Goal: Task Accomplishment & Management: Complete application form

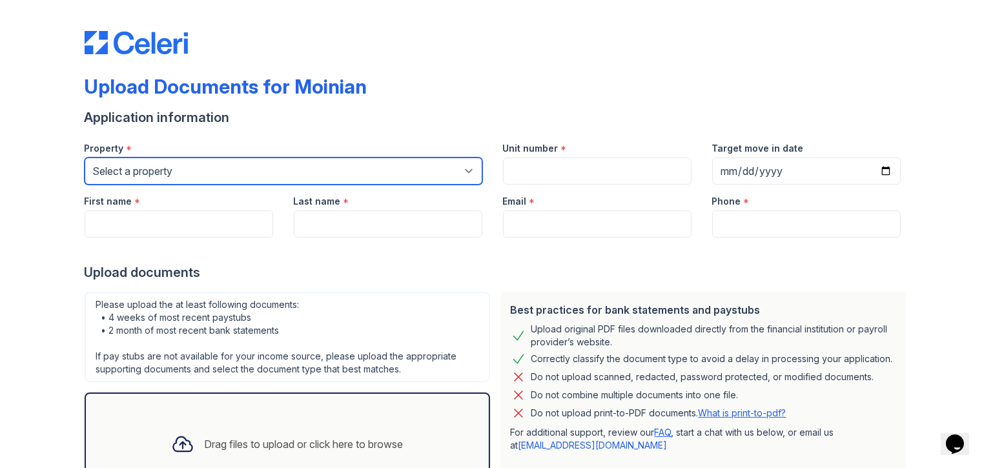
drag, startPoint x: 462, startPoint y: 172, endPoint x: 453, endPoint y: 172, distance: 9.7
click at [462, 172] on select "Select a property 100 [PERSON_NAME] 1264 90W [PERSON_NAME] [PERSON_NAME] PLG Sky" at bounding box center [284, 171] width 398 height 27
select select "128"
click at [85, 158] on select "Select a property 100 [PERSON_NAME] 1264 90W [PERSON_NAME] [PERSON_NAME] PLG Sky" at bounding box center [284, 171] width 398 height 27
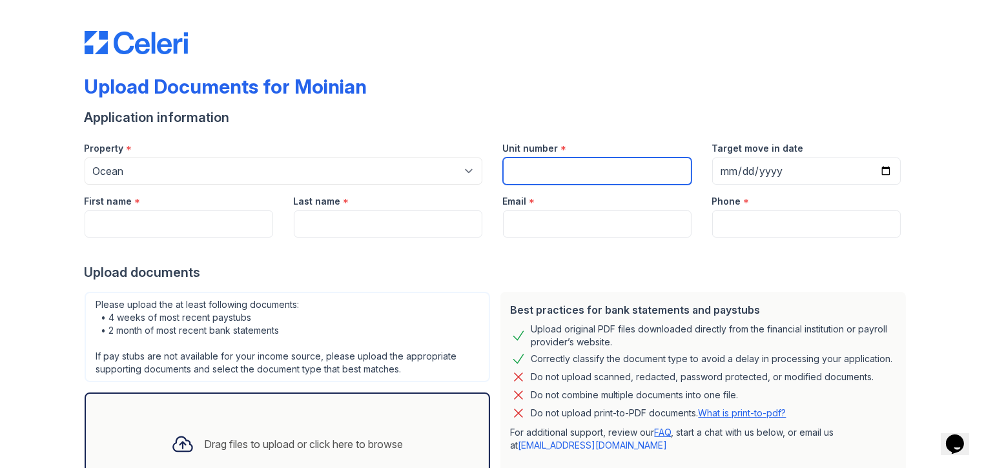
click at [557, 159] on input "Unit number" at bounding box center [597, 171] width 189 height 27
type input "1808"
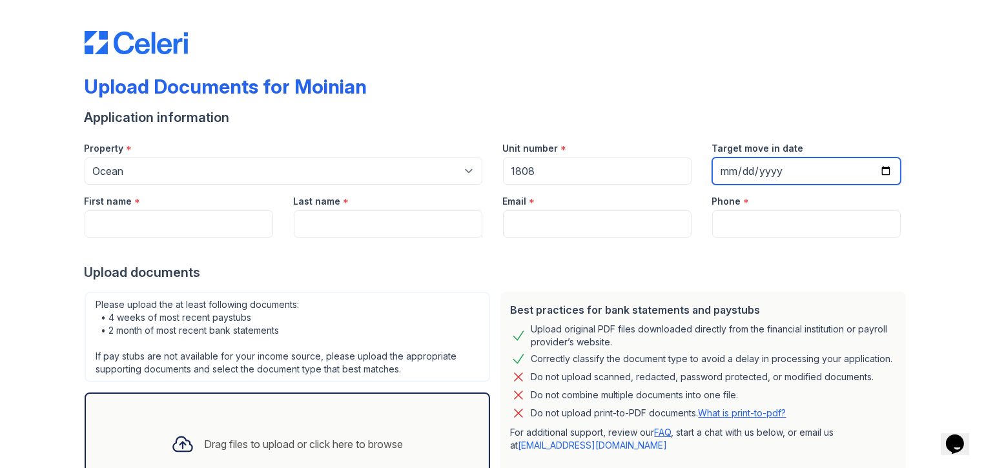
click at [727, 171] on input "Target move in date" at bounding box center [806, 171] width 189 height 27
click at [750, 167] on input "Target move in date" at bounding box center [806, 171] width 189 height 27
click at [747, 167] on input "Target move in date" at bounding box center [806, 171] width 189 height 27
click at [759, 171] on input "Target move in date" at bounding box center [806, 171] width 189 height 27
type input "[DATE]"
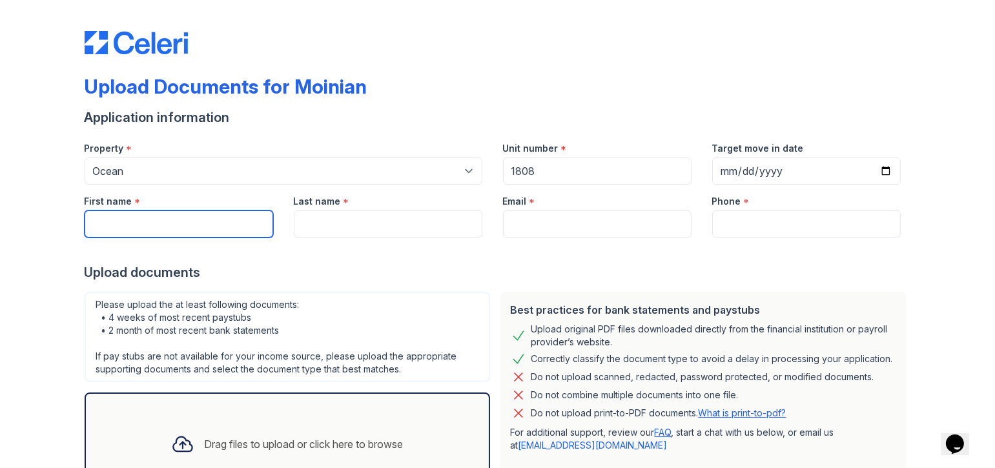
click at [136, 223] on input "First name" at bounding box center [179, 224] width 189 height 27
type input "[PERSON_NAME]"
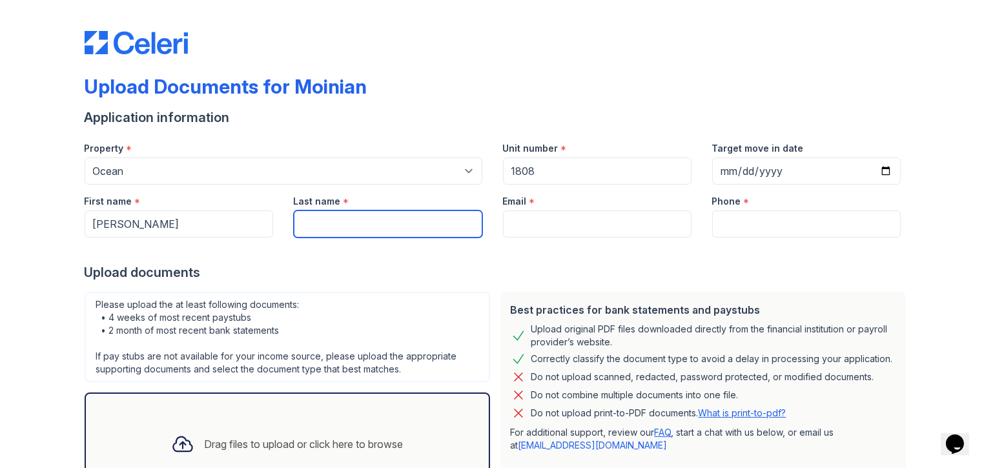
click at [327, 220] on input "Last name" at bounding box center [388, 224] width 189 height 27
type input "[PERSON_NAME]"
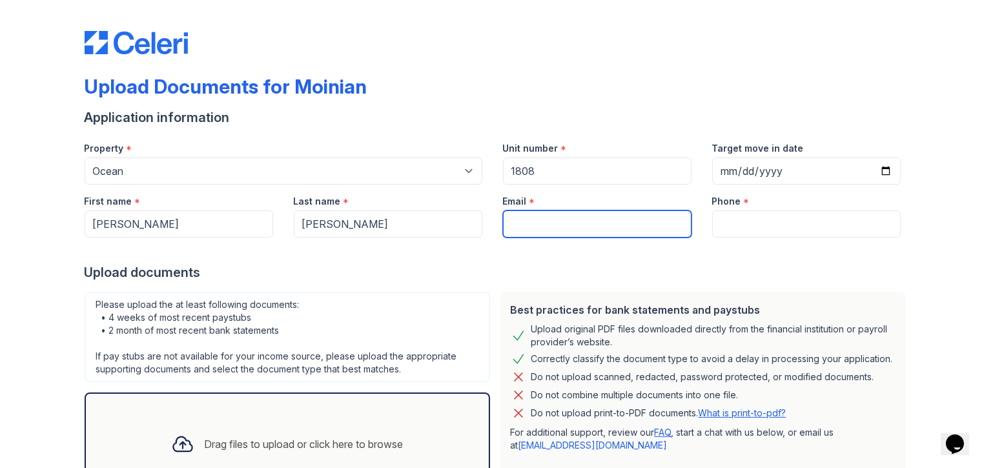
click at [552, 229] on input "Email" at bounding box center [597, 224] width 189 height 27
type input "[EMAIL_ADDRESS][DOMAIN_NAME]"
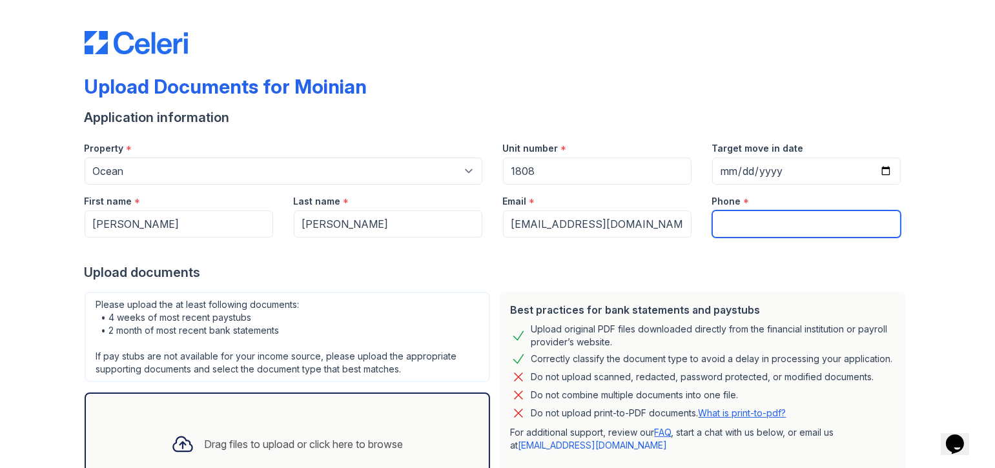
click at [749, 223] on input "Phone" at bounding box center [806, 224] width 189 height 27
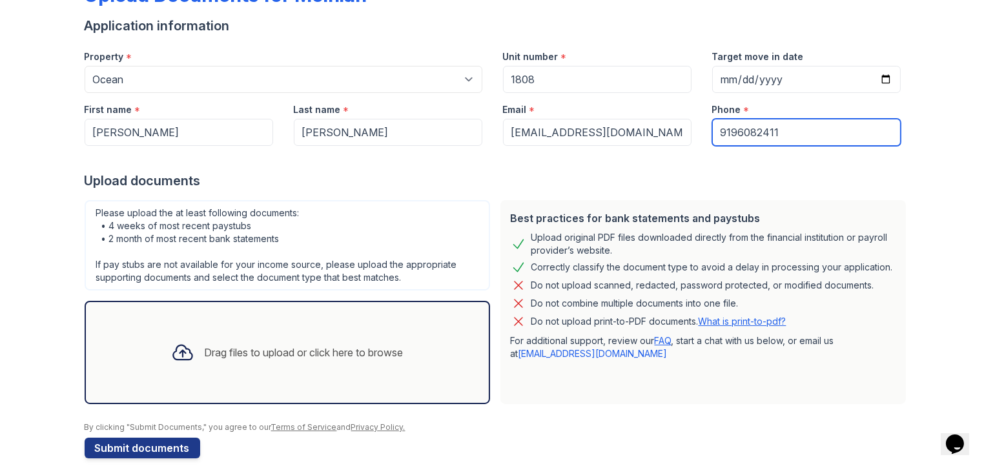
scroll to position [107, 0]
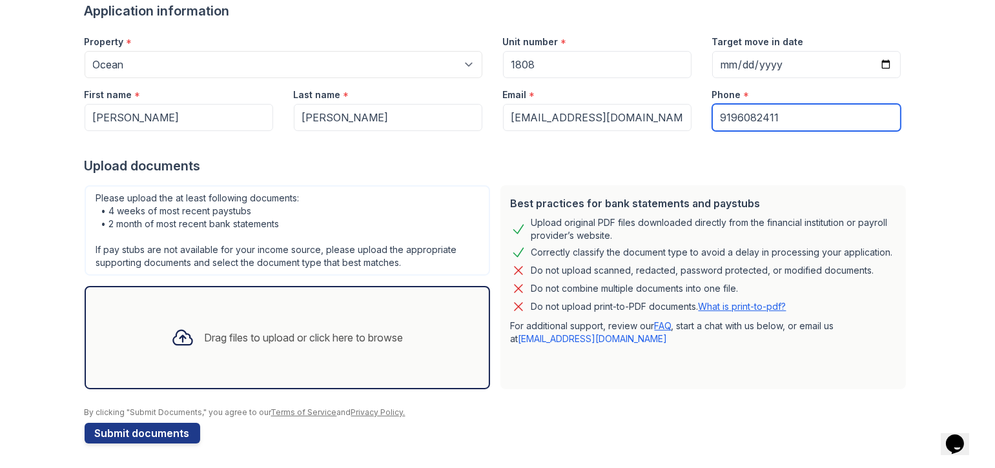
type input "9196082411"
click at [276, 333] on div "Drag files to upload or click here to browse" at bounding box center [304, 338] width 199 height 16
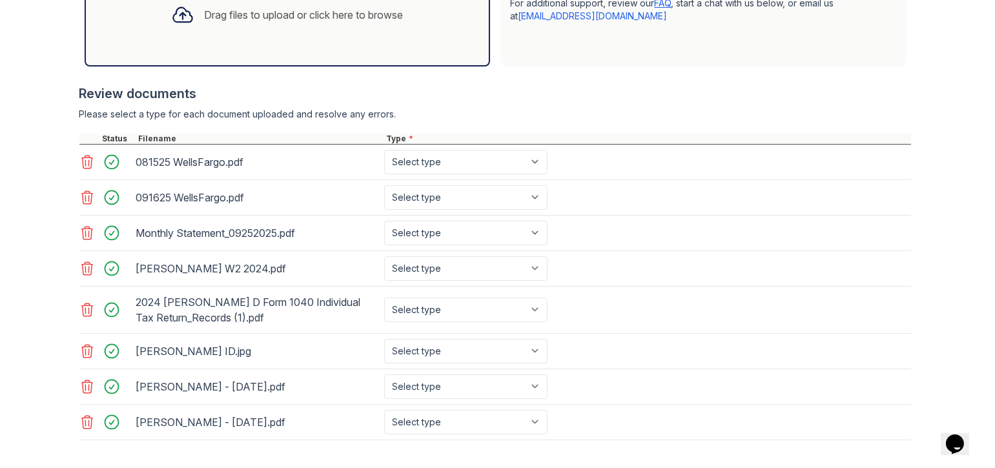
scroll to position [485, 0]
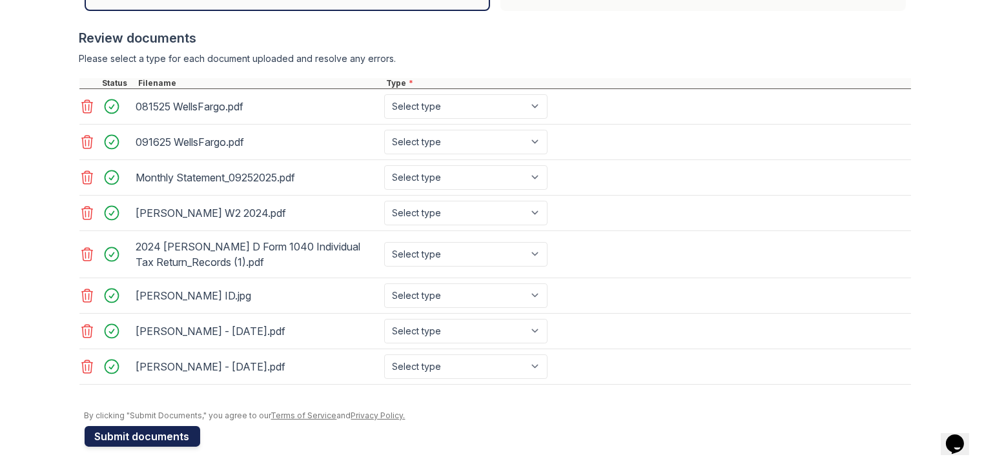
click at [150, 426] on button "Submit documents" at bounding box center [143, 436] width 116 height 21
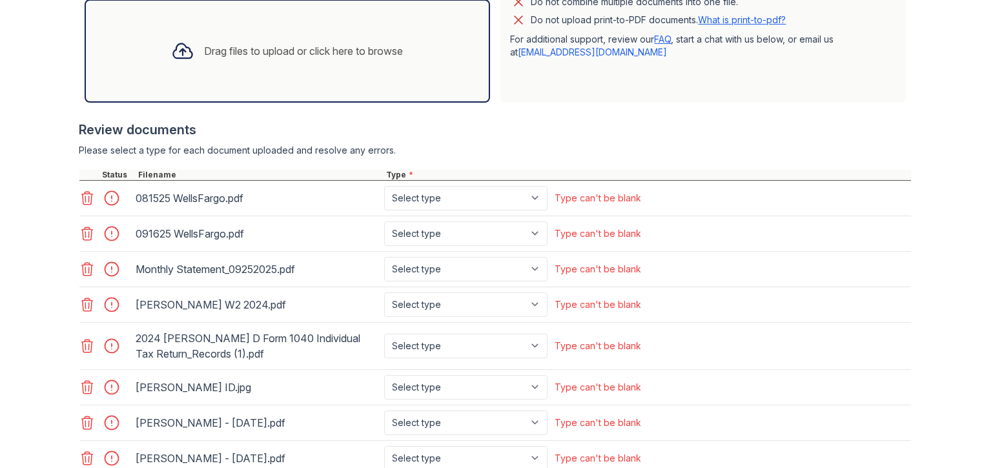
scroll to position [452, 0]
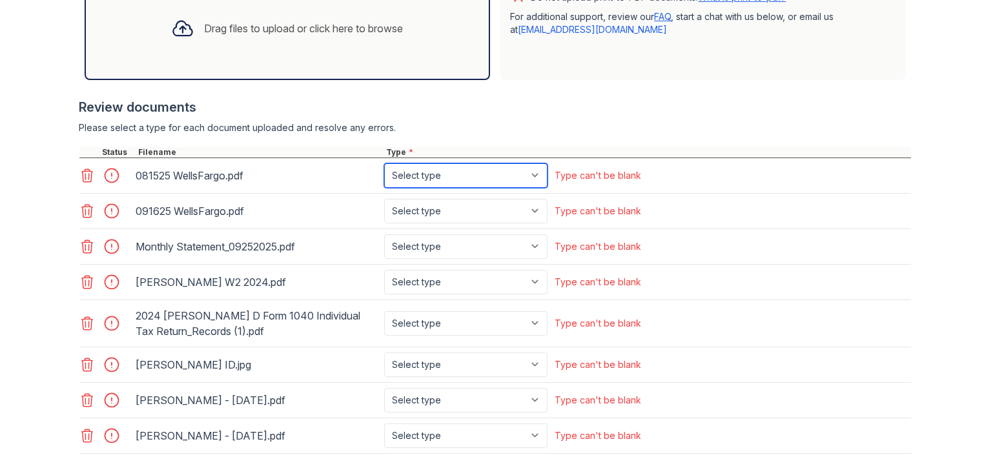
click at [537, 179] on select "Select type Paystub Bank Statement Offer Letter Tax Documents Benefit Award Let…" at bounding box center [465, 175] width 163 height 25
select select "bank_statement"
click at [384, 163] on select "Select type Paystub Bank Statement Offer Letter Tax Documents Benefit Award Let…" at bounding box center [465, 175] width 163 height 25
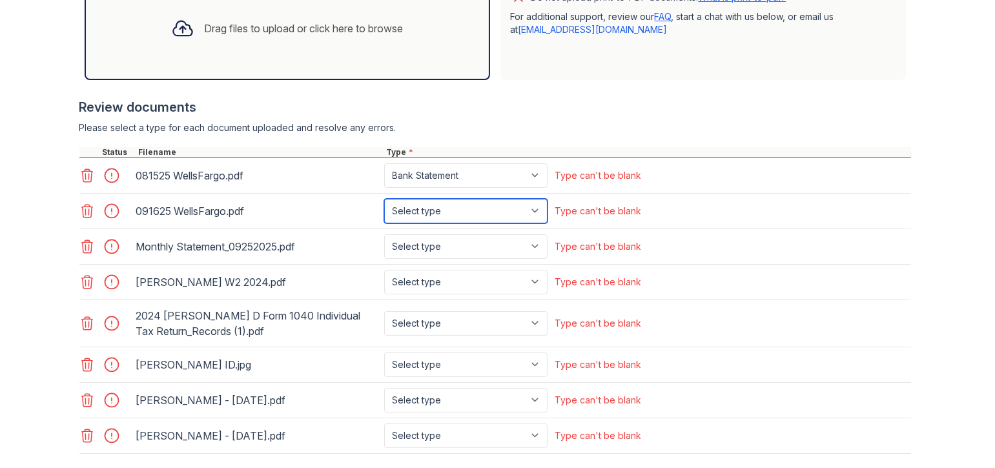
click at [519, 210] on select "Select type Paystub Bank Statement Offer Letter Tax Documents Benefit Award Let…" at bounding box center [465, 211] width 163 height 25
select select "bank_statement"
click at [384, 199] on select "Select type Paystub Bank Statement Offer Letter Tax Documents Benefit Award Let…" at bounding box center [465, 211] width 163 height 25
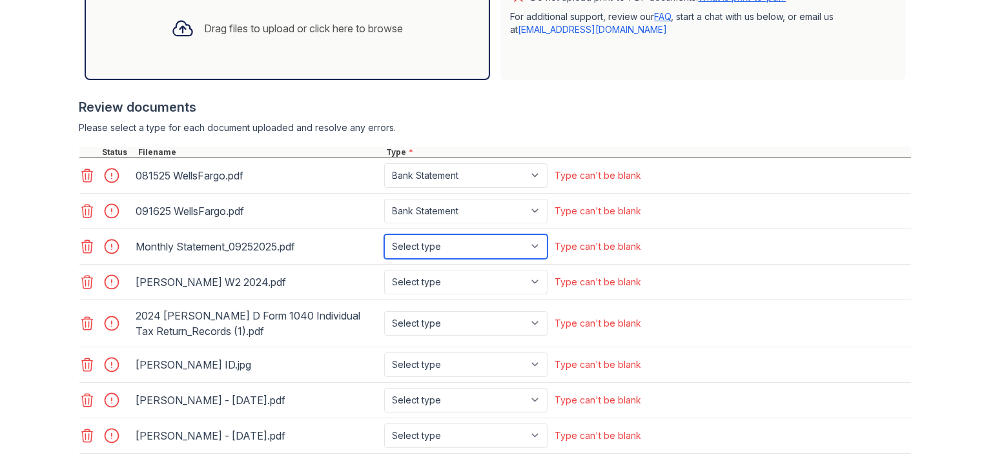
click at [532, 245] on select "Select type Paystub Bank Statement Offer Letter Tax Documents Benefit Award Let…" at bounding box center [465, 246] width 163 height 25
select select "bank_statement"
click at [384, 234] on select "Select type Paystub Bank Statement Offer Letter Tax Documents Benefit Award Let…" at bounding box center [465, 246] width 163 height 25
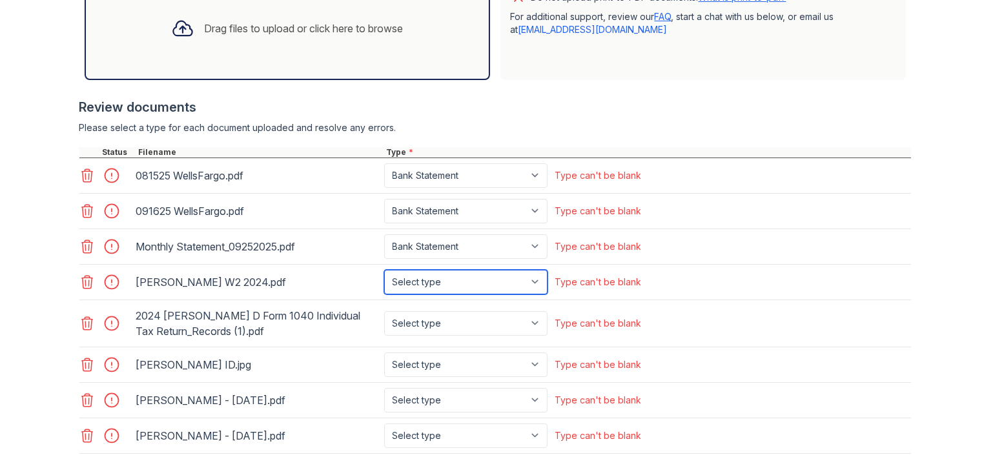
click at [531, 278] on select "Select type Paystub Bank Statement Offer Letter Tax Documents Benefit Award Let…" at bounding box center [465, 282] width 163 height 25
select select "tax_documents"
click at [384, 270] on select "Select type Paystub Bank Statement Offer Letter Tax Documents Benefit Award Let…" at bounding box center [465, 282] width 163 height 25
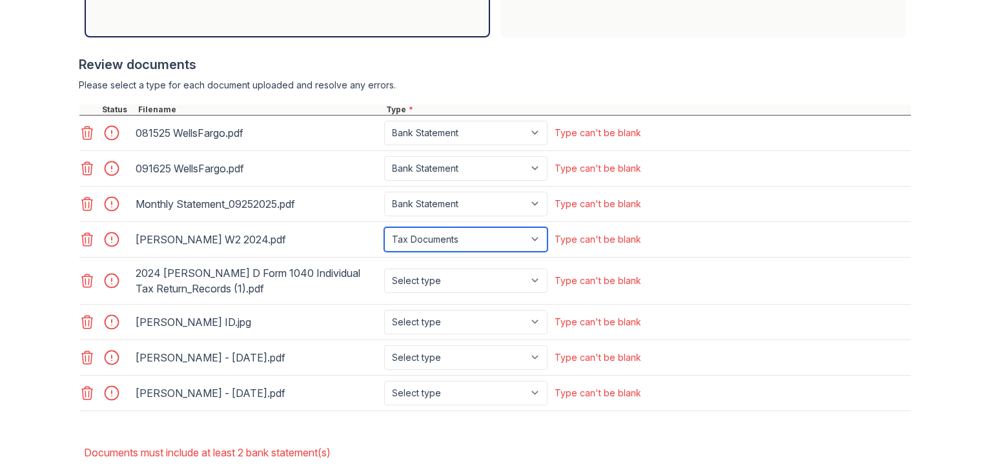
scroll to position [517, 0]
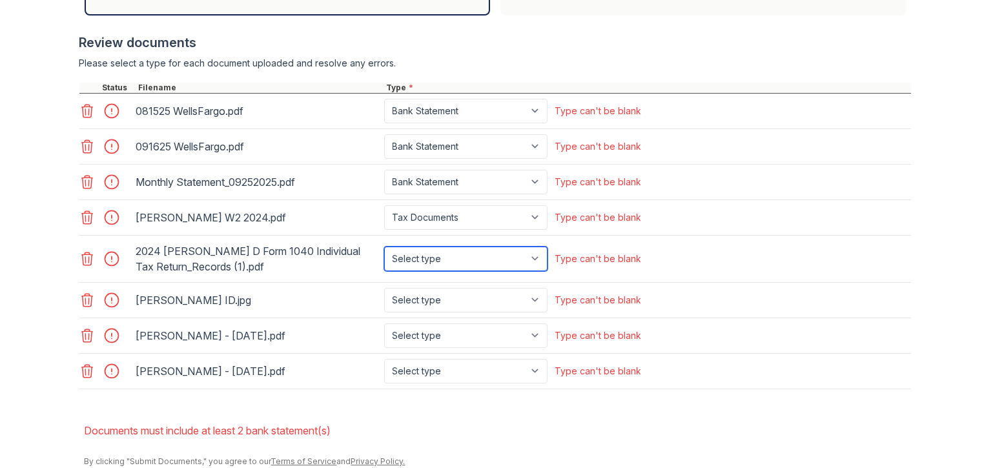
click at [486, 249] on select "Select type Paystub Bank Statement Offer Letter Tax Documents Benefit Award Let…" at bounding box center [465, 259] width 163 height 25
select select "tax_documents"
click at [384, 247] on select "Select type Paystub Bank Statement Offer Letter Tax Documents Benefit Award Let…" at bounding box center [465, 259] width 163 height 25
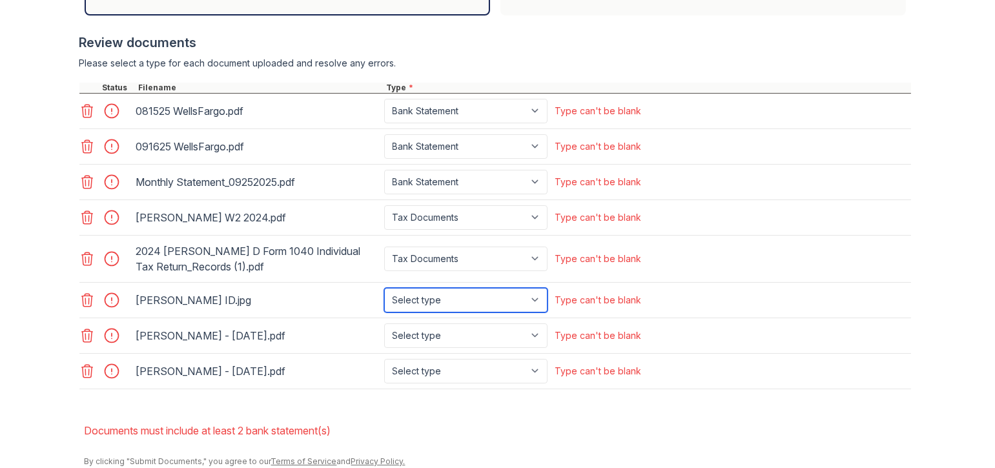
click at [446, 301] on select "Select type Paystub Bank Statement Offer Letter Tax Documents Benefit Award Let…" at bounding box center [465, 300] width 163 height 25
select select "other"
click at [384, 288] on select "Select type Paystub Bank Statement Offer Letter Tax Documents Benefit Award Let…" at bounding box center [465, 300] width 163 height 25
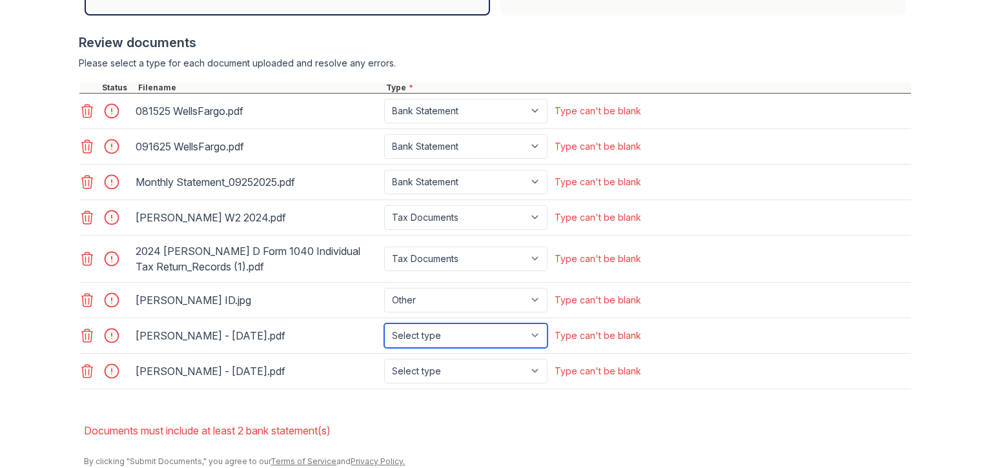
click at [530, 331] on select "Select type Paystub Bank Statement Offer Letter Tax Documents Benefit Award Let…" at bounding box center [465, 336] width 163 height 25
select select "paystub"
click at [384, 324] on select "Select type Paystub Bank Statement Offer Letter Tax Documents Benefit Award Let…" at bounding box center [465, 336] width 163 height 25
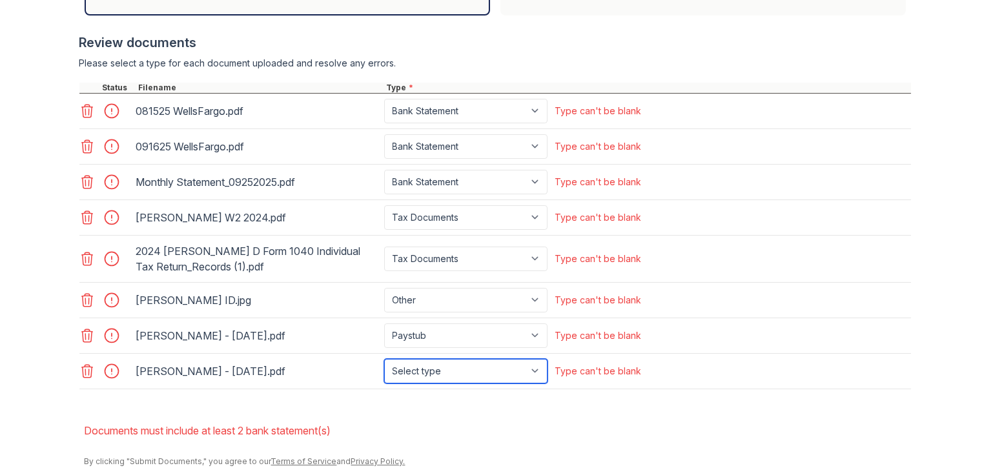
click at [478, 370] on select "Select type Paystub Bank Statement Offer Letter Tax Documents Benefit Award Let…" at bounding box center [465, 371] width 163 height 25
select select "paystub"
click at [384, 359] on select "Select type Paystub Bank Statement Offer Letter Tax Documents Benefit Award Let…" at bounding box center [465, 371] width 163 height 25
click at [539, 368] on select "Select type Paystub Bank Statement Offer Letter Tax Documents Benefit Award Let…" at bounding box center [465, 371] width 163 height 25
click at [705, 422] on li "Documents must include at least 2 bank statement(s)" at bounding box center [498, 431] width 827 height 26
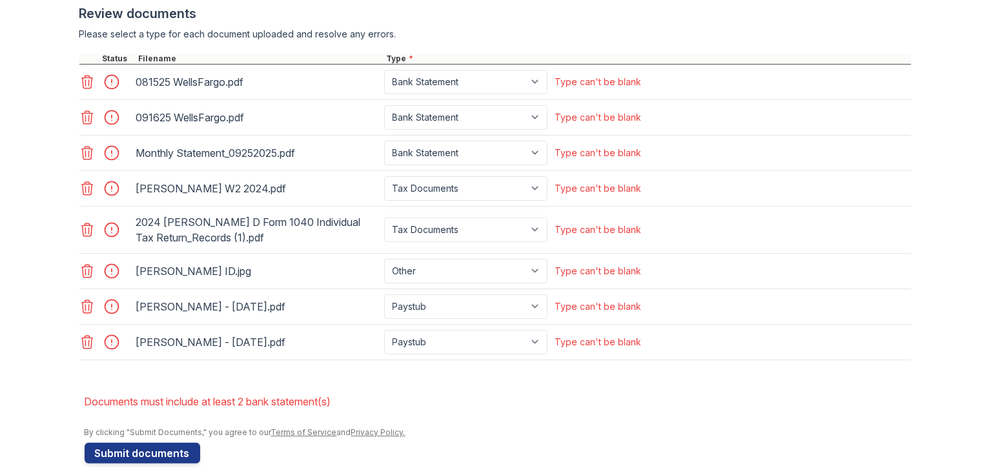
scroll to position [562, 0]
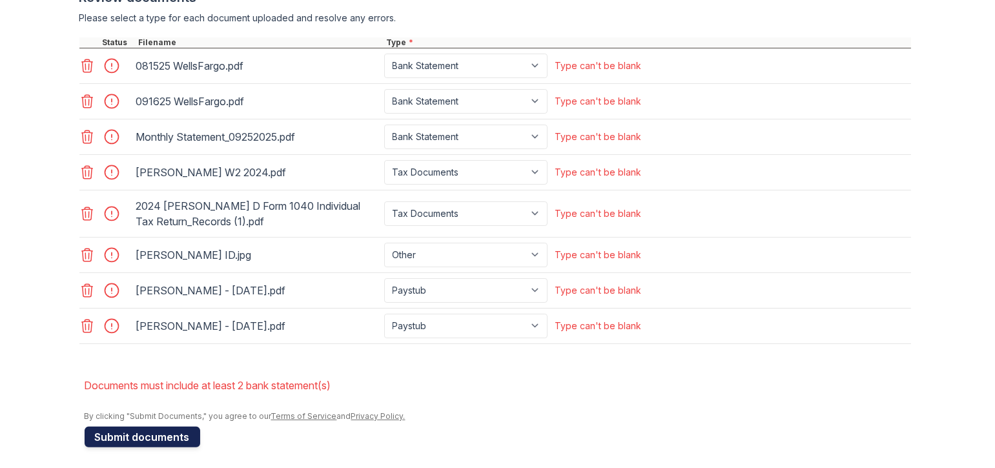
click at [171, 433] on button "Submit documents" at bounding box center [143, 437] width 116 height 21
